Goal: Obtain resource: Download file/media

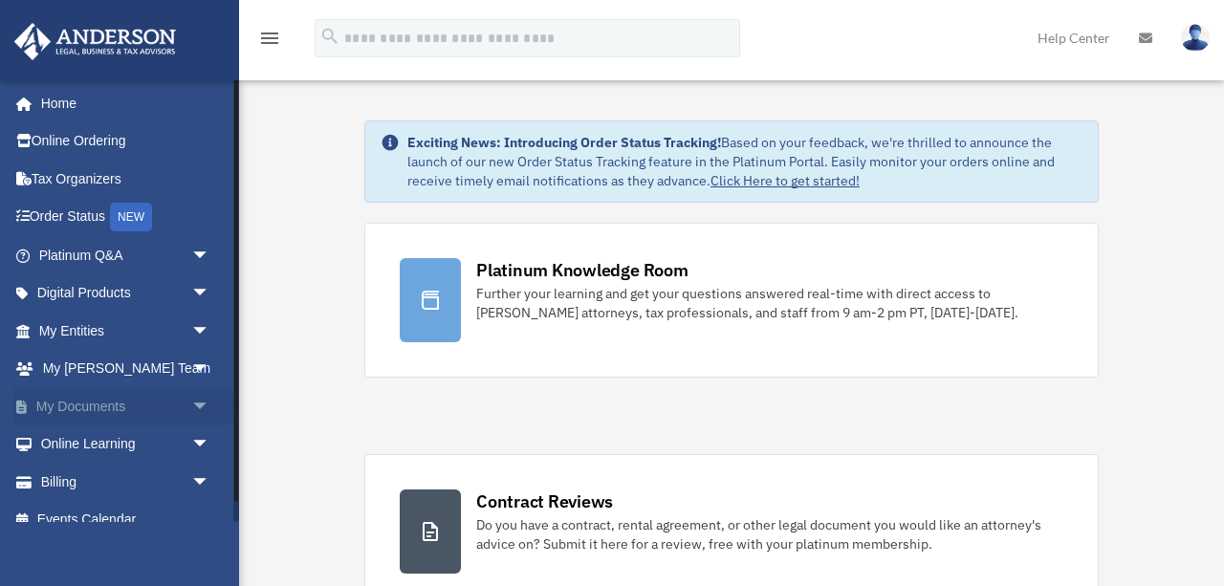
click at [206, 402] on span "arrow_drop_down" at bounding box center [210, 406] width 38 height 39
click at [93, 453] on link "Box" at bounding box center [133, 444] width 212 height 38
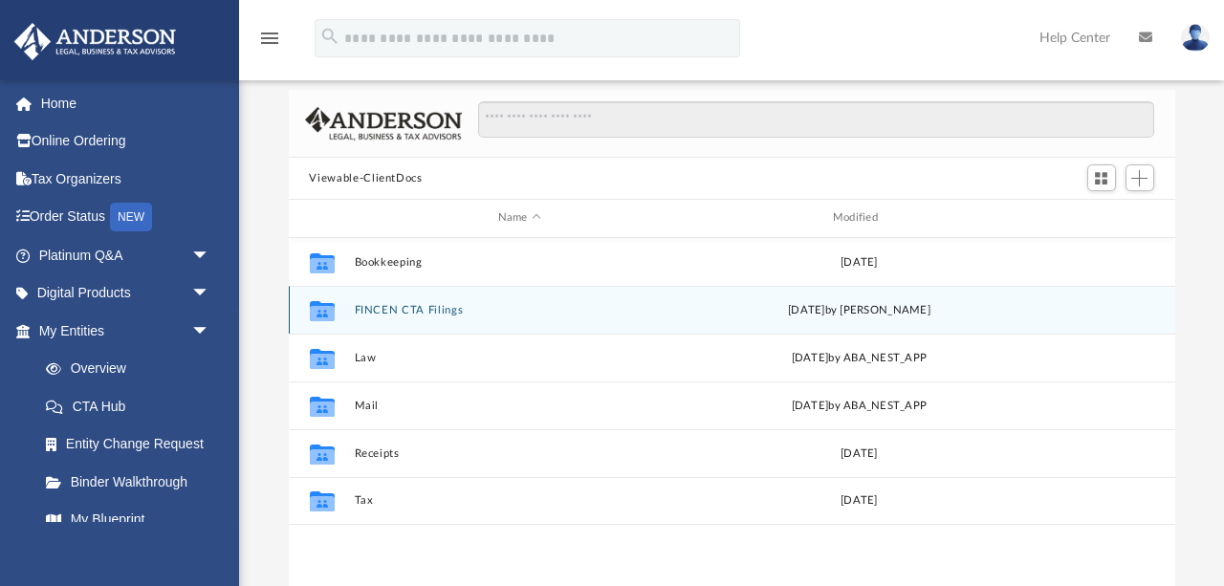
scroll to position [199, 0]
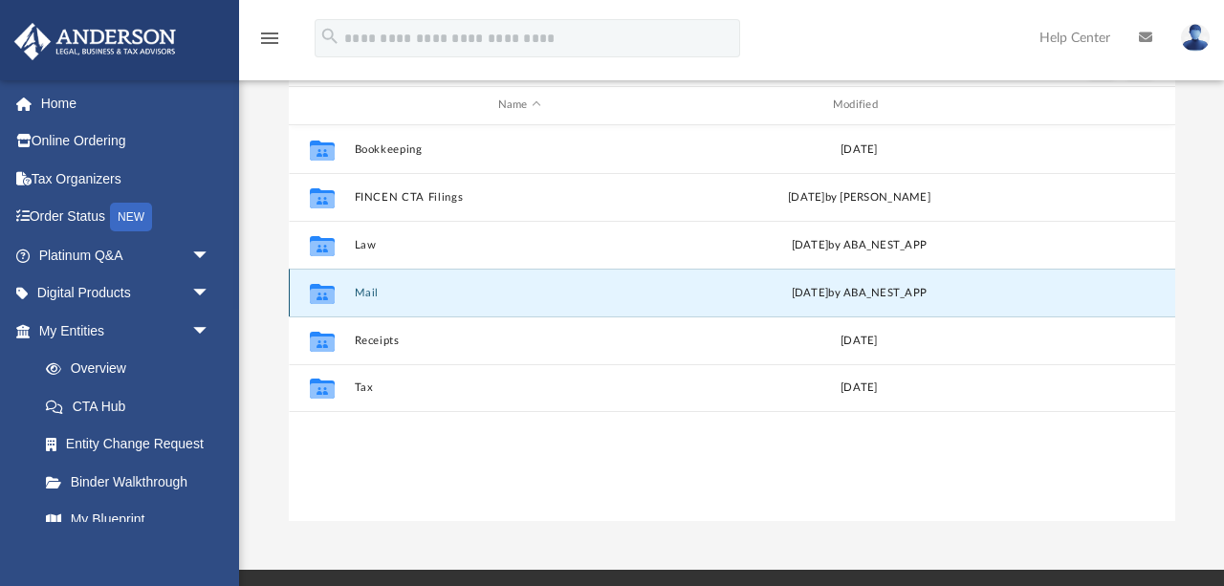
click at [371, 292] on button "Mail" at bounding box center [519, 293] width 331 height 12
click at [364, 288] on button "Mail" at bounding box center [519, 293] width 331 height 12
click at [472, 300] on div "Collaborated Folder Mail [DATE] by ABA_NEST_APP" at bounding box center [732, 293] width 886 height 48
click at [370, 291] on button "Mail" at bounding box center [519, 293] width 331 height 12
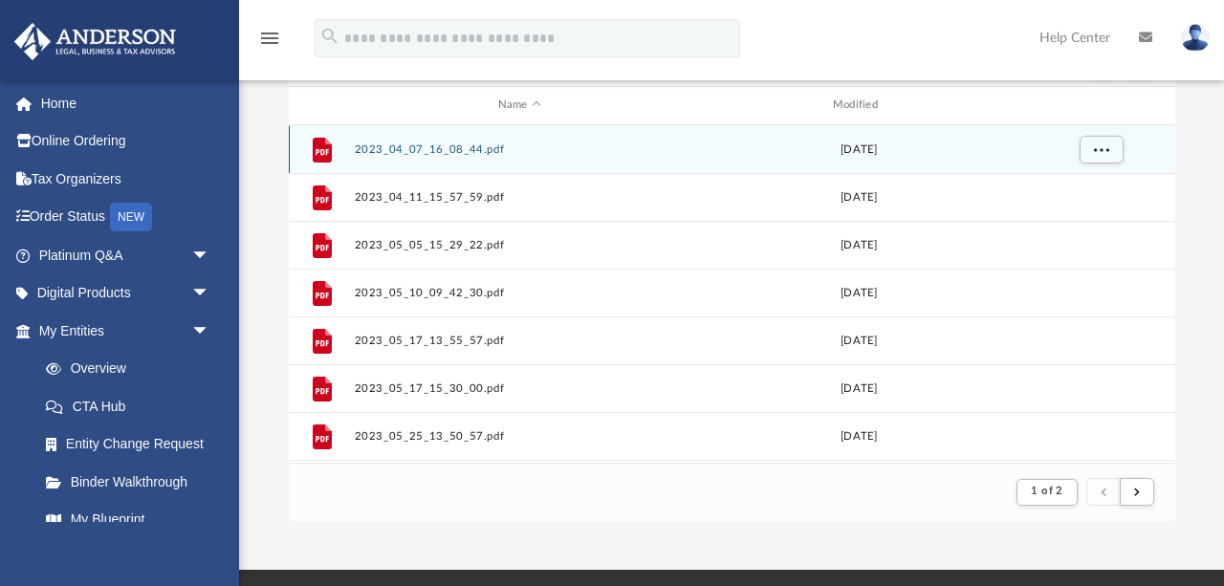
scroll to position [0, 0]
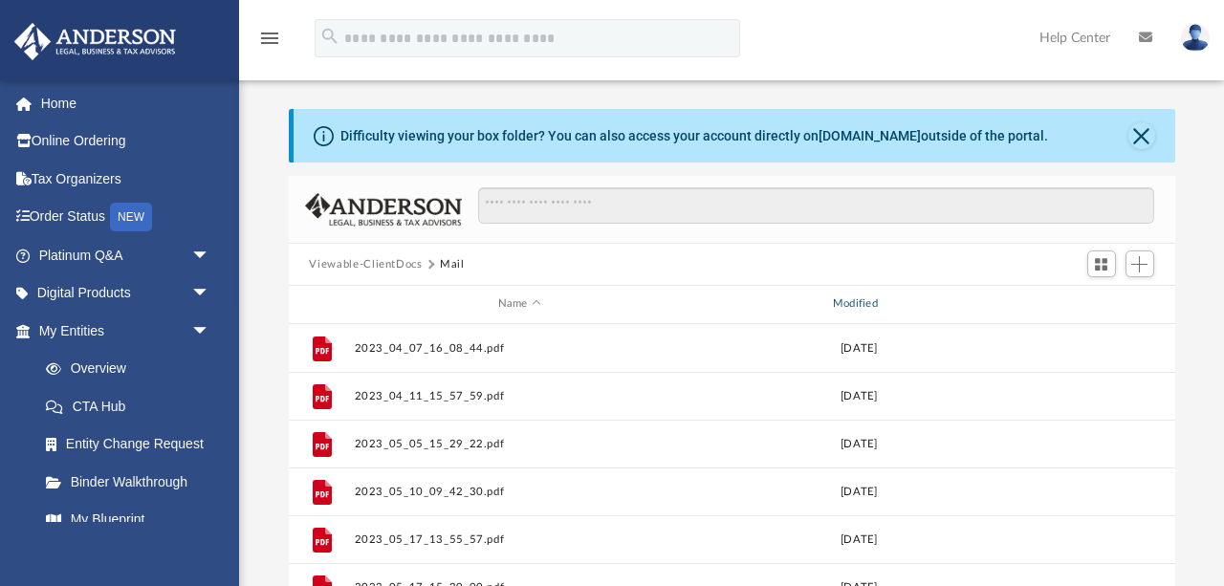
click at [875, 312] on div "Modified" at bounding box center [858, 303] width 332 height 17
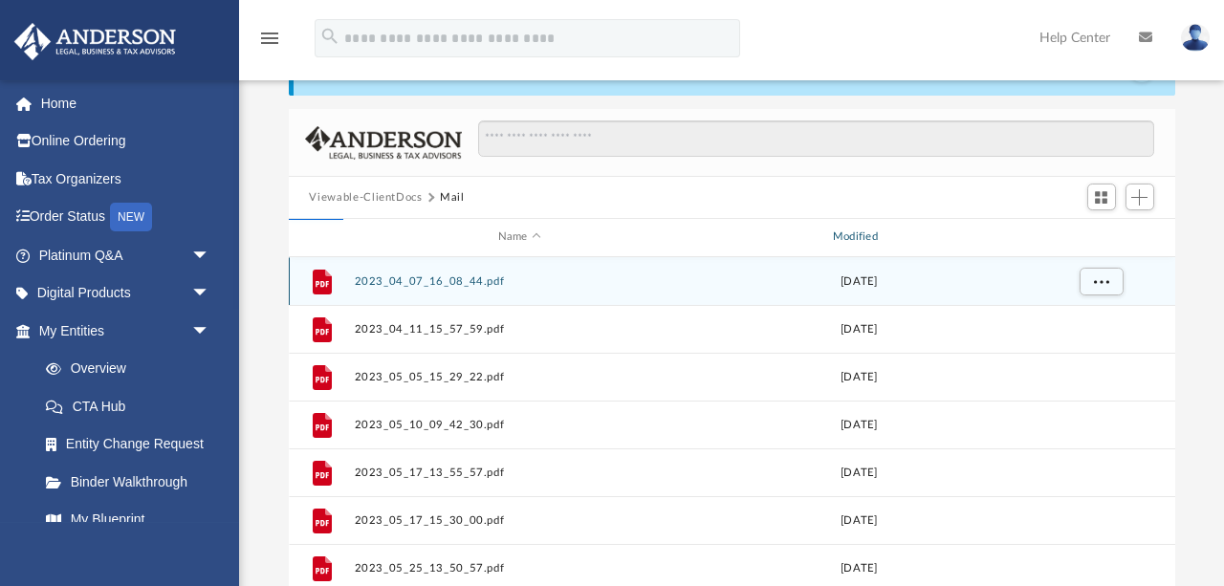
scroll to position [99, 0]
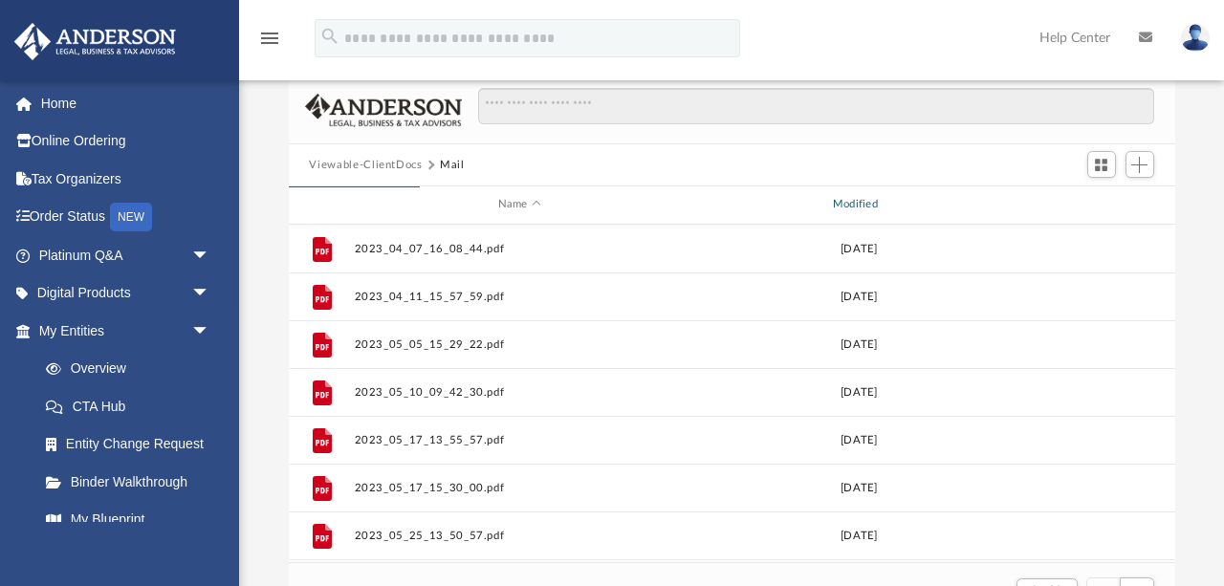
click at [862, 203] on div "Modified" at bounding box center [858, 204] width 332 height 17
click at [880, 204] on div "Modified" at bounding box center [858, 204] width 332 height 17
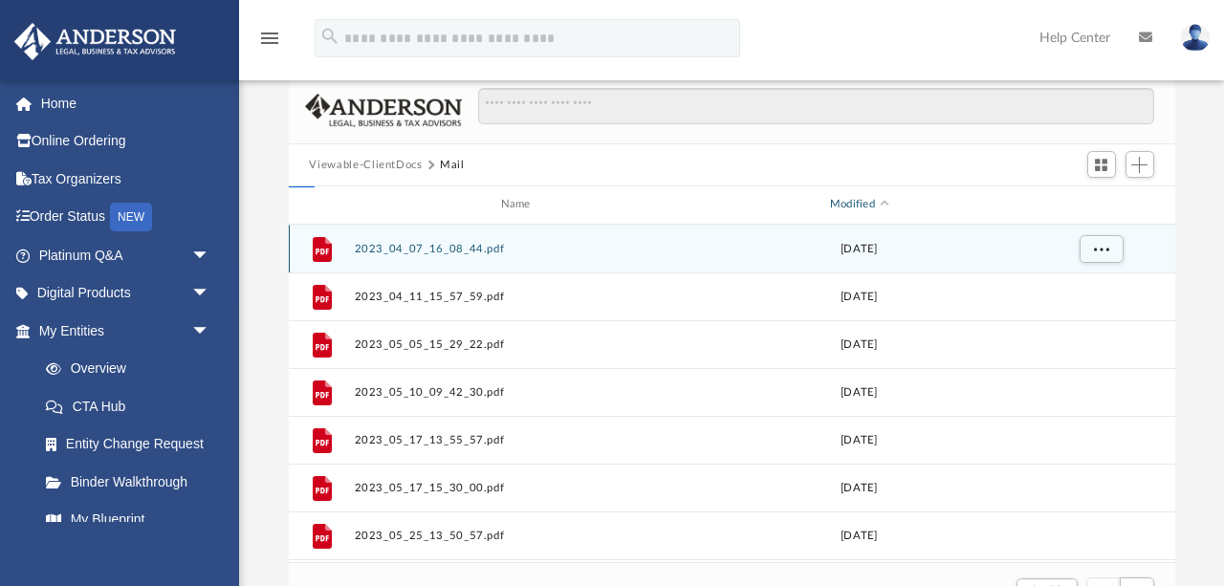
scroll to position [0, 0]
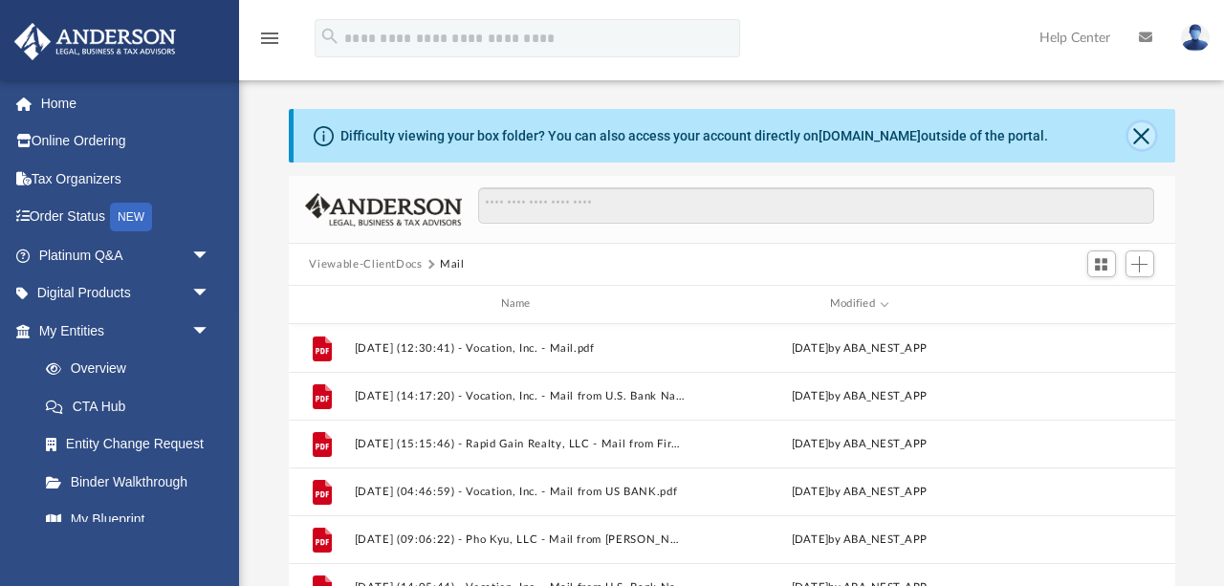
click at [1144, 133] on button "Close" at bounding box center [1141, 135] width 27 height 27
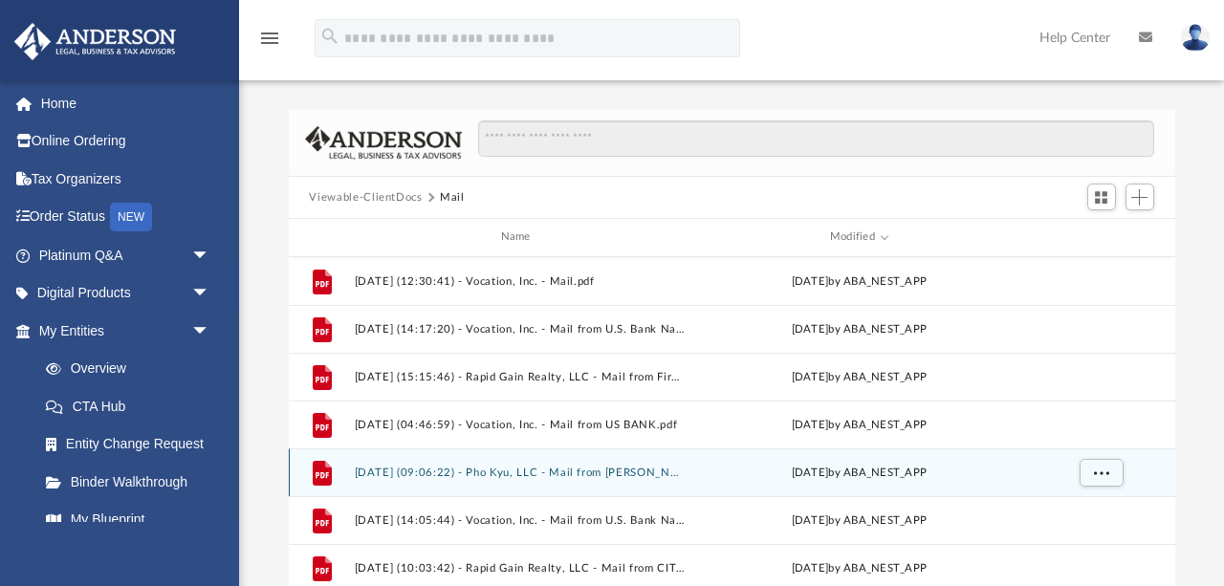
click at [628, 467] on button "2025.07.24 (09:06:22) - Pho Kyu, LLC - Mail from Ms. H. Lewis.pdf" at bounding box center [519, 472] width 331 height 12
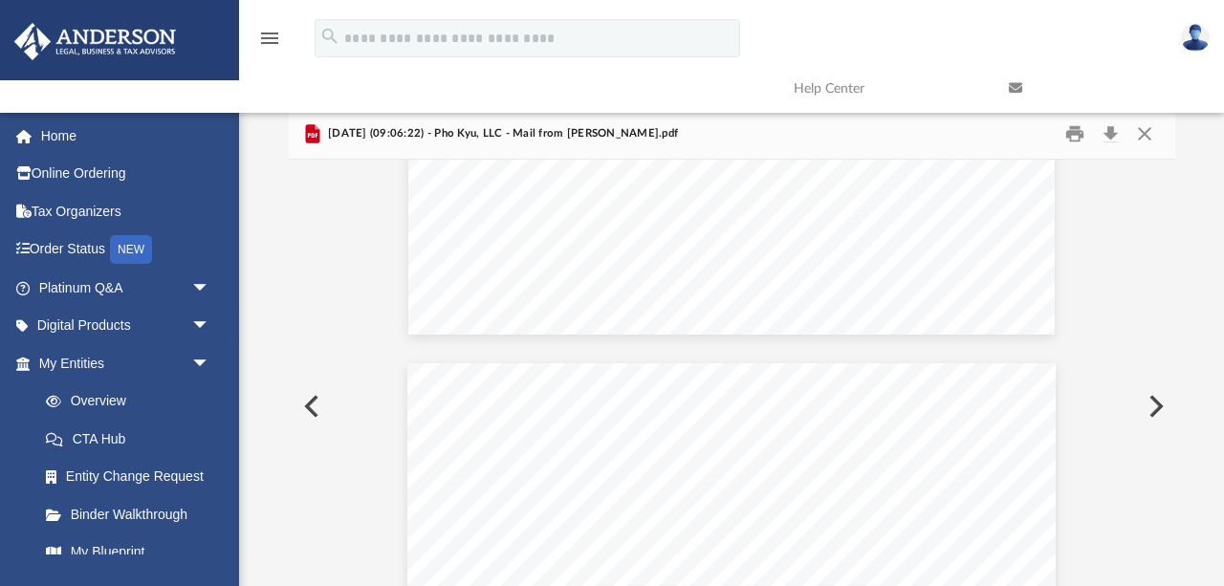
scroll to position [2382, 0]
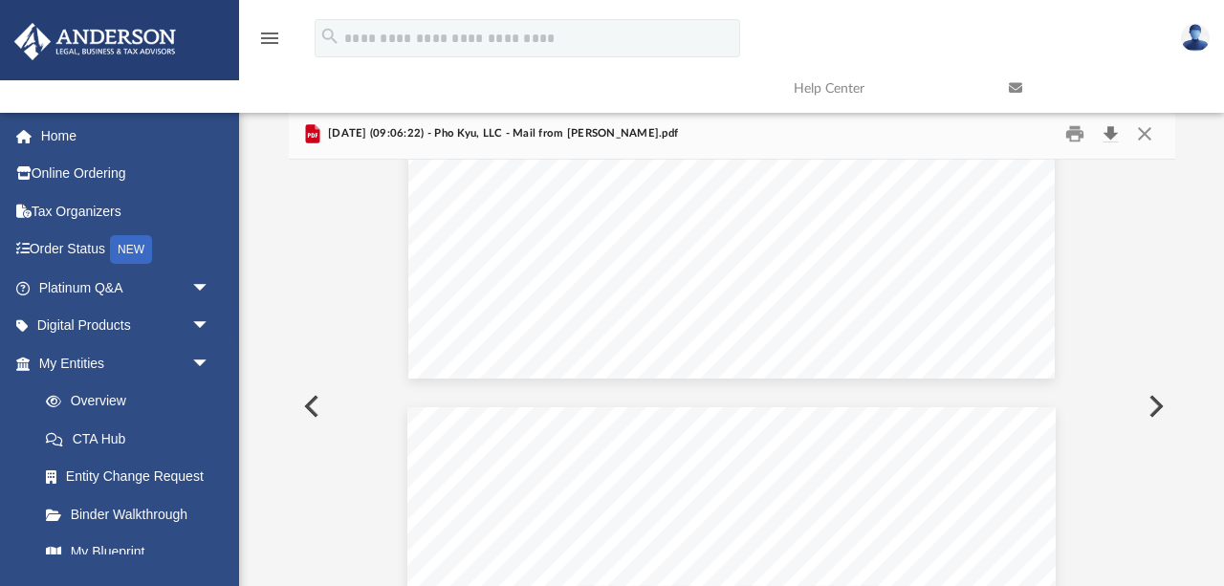
click at [1112, 130] on button "Download" at bounding box center [1111, 134] width 34 height 30
